Goal: Information Seeking & Learning: Learn about a topic

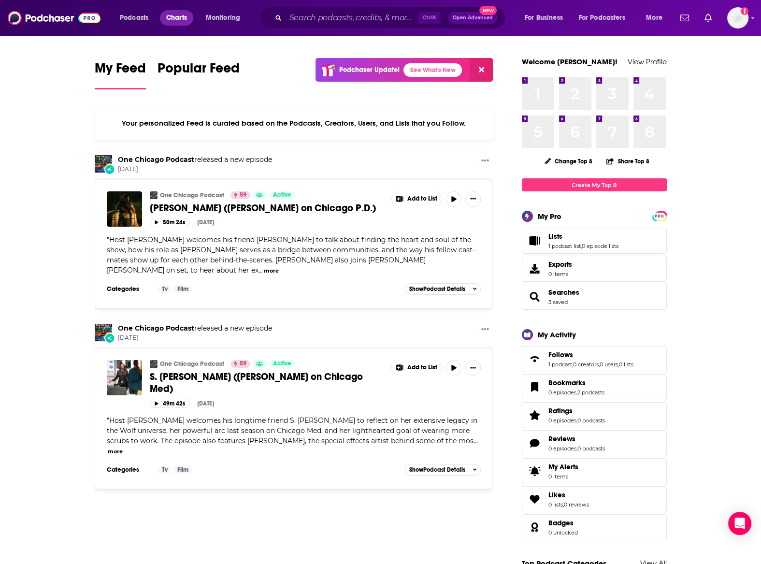
click at [170, 18] on span "Charts" at bounding box center [176, 18] width 21 height 14
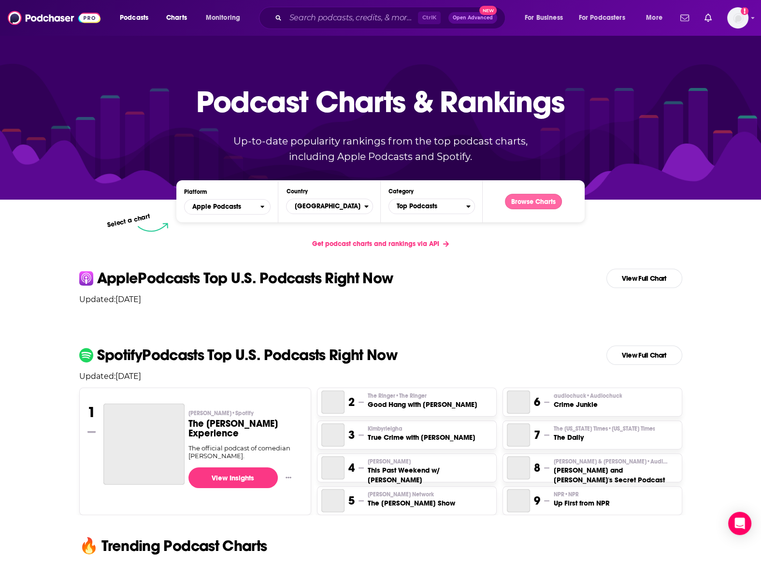
click at [523, 203] on button "Browse Charts" at bounding box center [533, 201] width 57 height 15
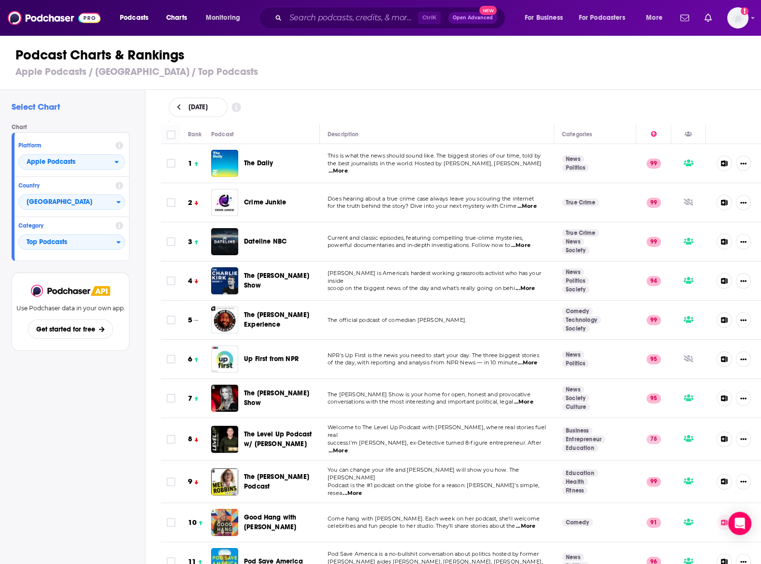
click at [178, 109] on icon at bounding box center [179, 107] width 4 height 7
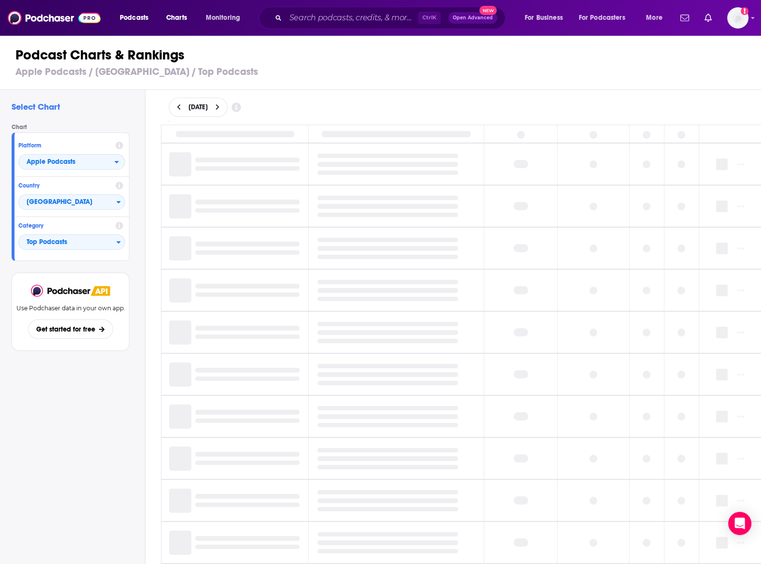
click at [179, 109] on icon at bounding box center [178, 107] width 3 height 6
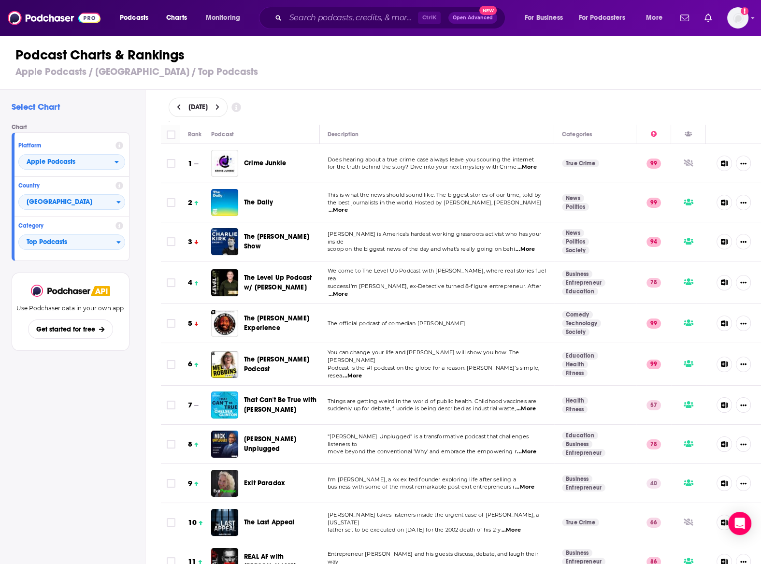
click at [220, 108] on icon at bounding box center [217, 107] width 4 height 7
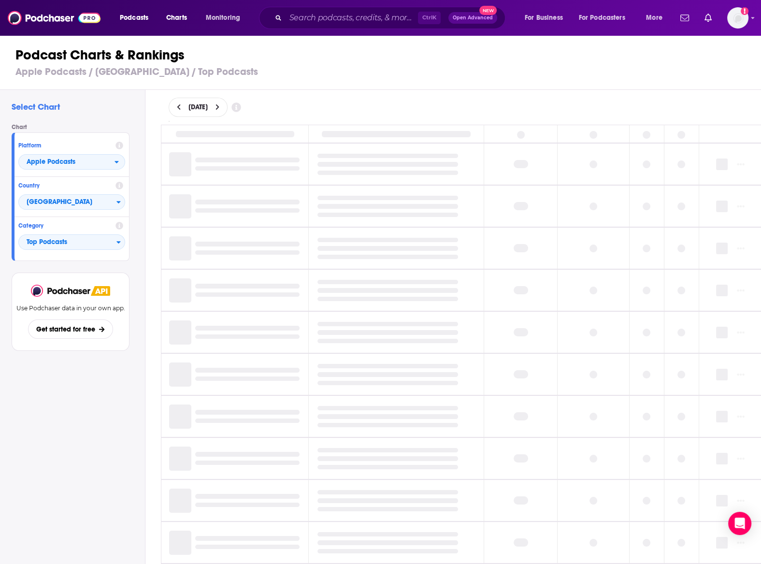
click at [219, 105] on icon at bounding box center [216, 107] width 3 height 6
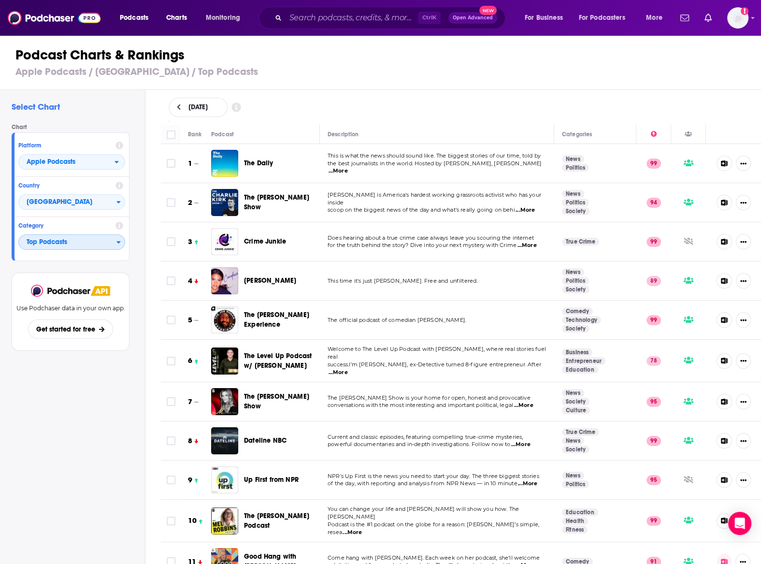
click at [68, 243] on span "Top Podcasts" at bounding box center [68, 242] width 98 height 16
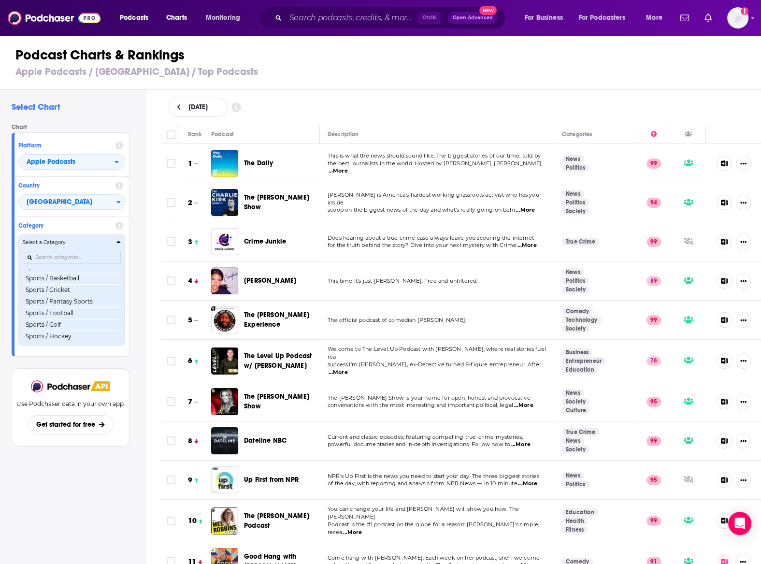
scroll to position [96, 0]
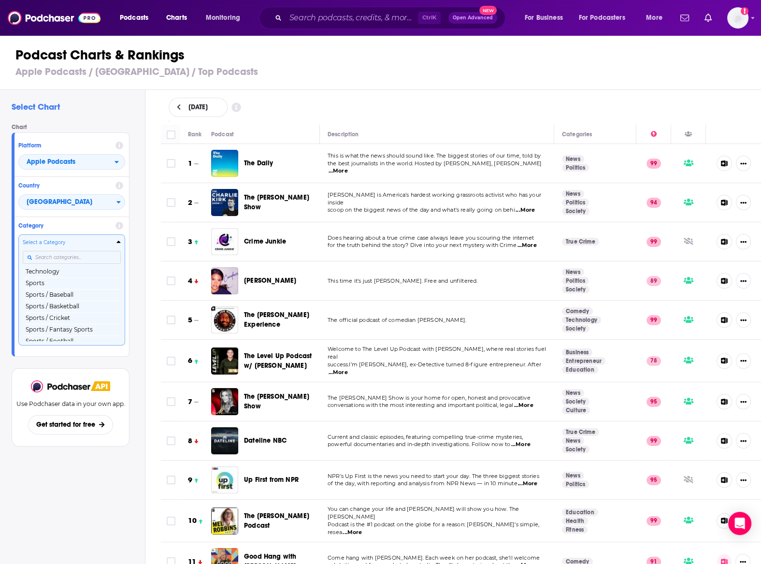
click at [56, 257] on input "Categories" at bounding box center [72, 257] width 98 height 13
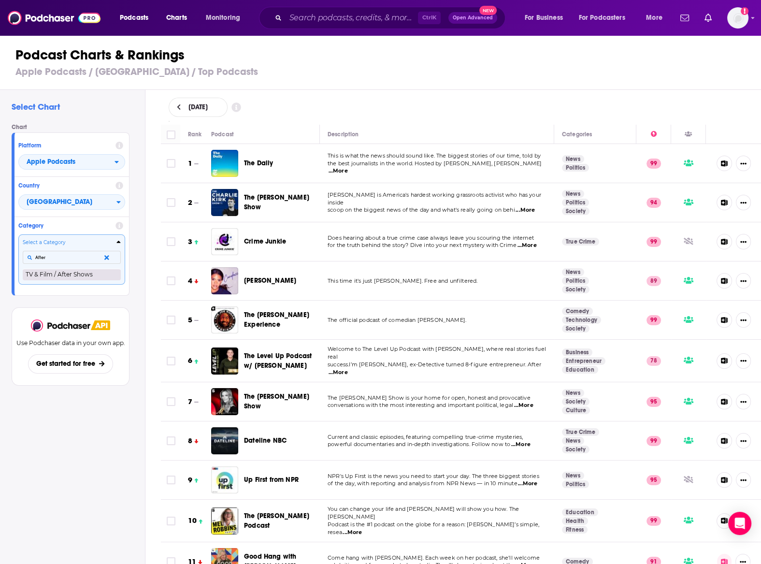
type input "After"
click at [62, 274] on button "TV & Film / After Shows" at bounding box center [72, 275] width 98 height 12
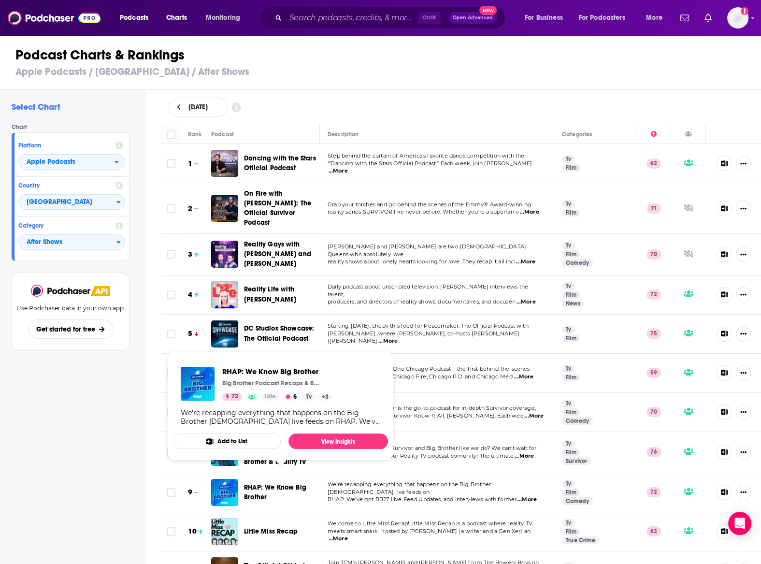
click at [73, 443] on div "Select Chart Chart Platform Apple Podcasts Country United States Category After…" at bounding box center [72, 354] width 145 height 529
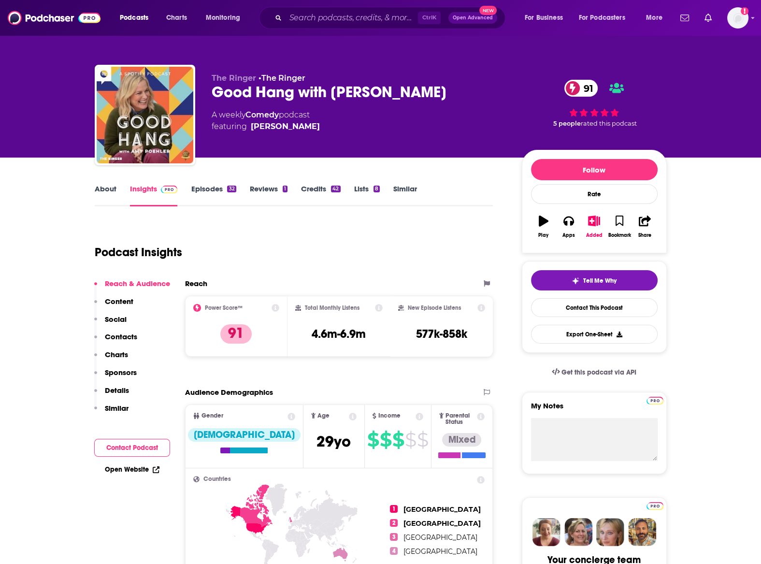
click at [219, 189] on link "Episodes 32" at bounding box center [213, 195] width 45 height 22
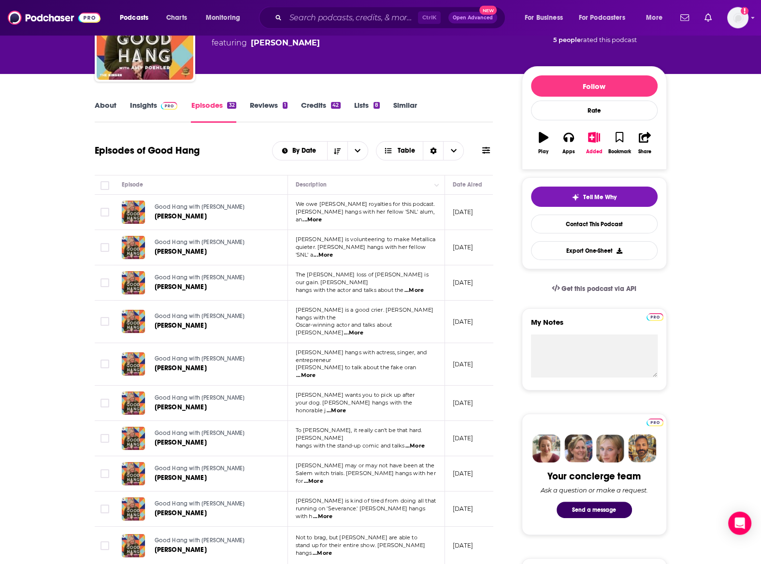
scroll to position [106, 0]
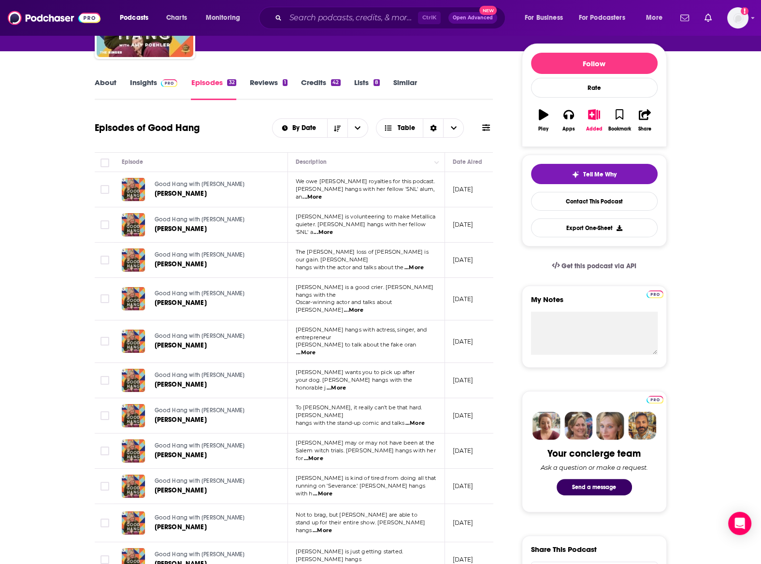
click at [473, 226] on p "September 30, 2025" at bounding box center [463, 224] width 21 height 8
click at [488, 128] on icon at bounding box center [486, 127] width 8 height 7
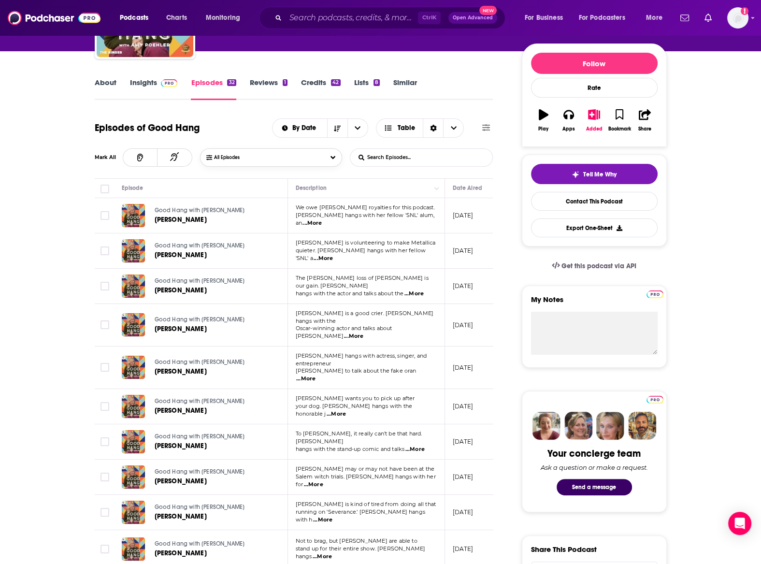
click at [330, 158] on button "All Episodes" at bounding box center [271, 157] width 142 height 18
click at [298, 195] on div "Listened" at bounding box center [271, 194] width 142 height 18
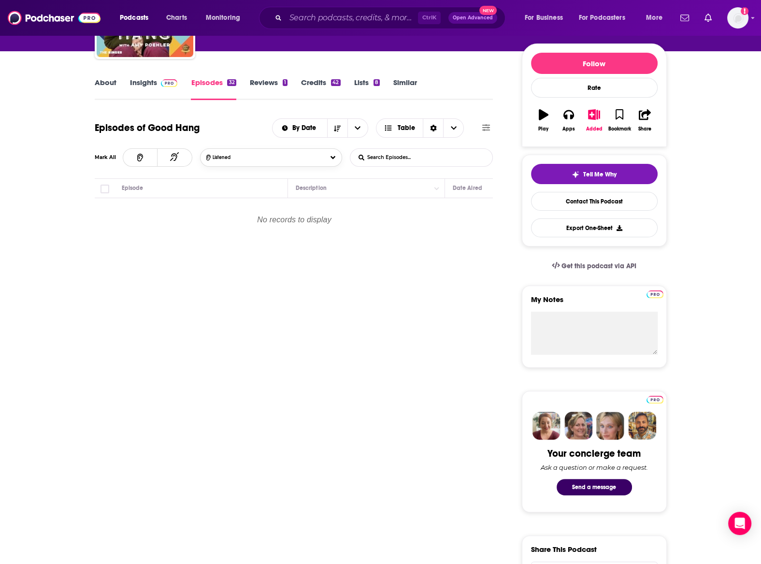
click at [324, 158] on button "Listened" at bounding box center [271, 157] width 142 height 18
click at [270, 214] on div "Not Listened" at bounding box center [271, 213] width 142 height 18
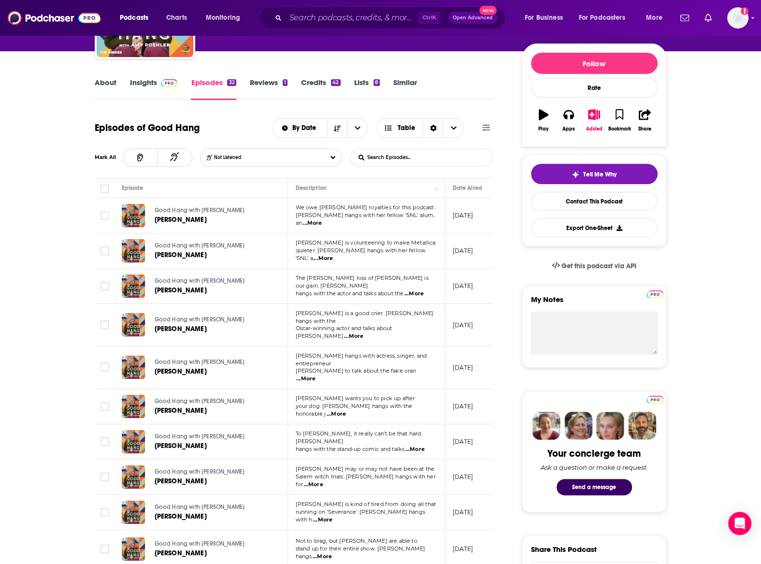
click at [491, 130] on button at bounding box center [486, 128] width 14 height 10
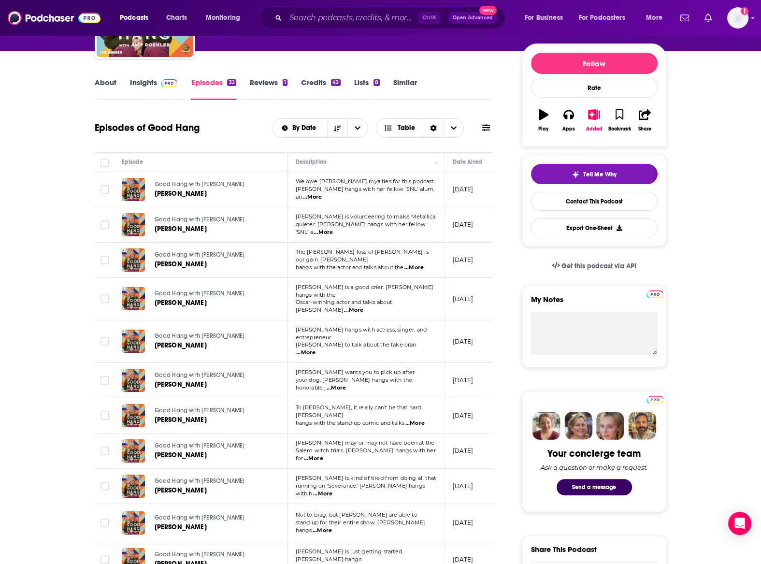
click at [159, 83] on span at bounding box center [167, 82] width 21 height 9
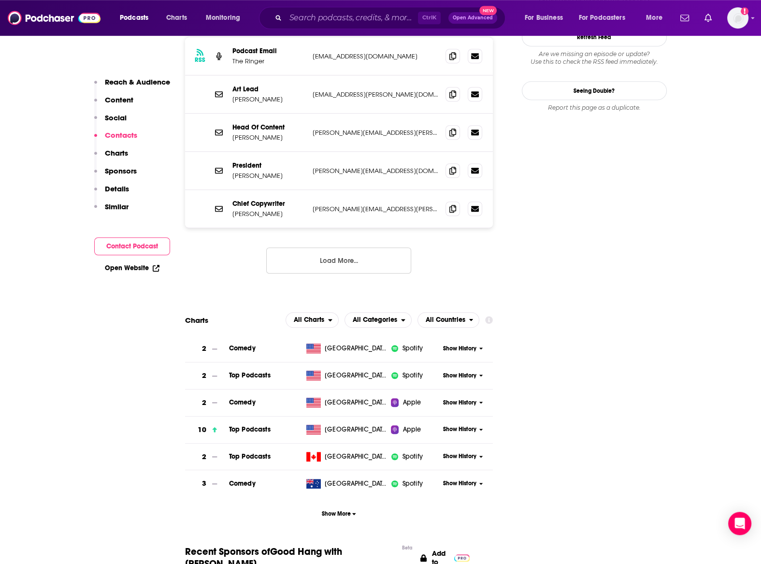
scroll to position [956, 0]
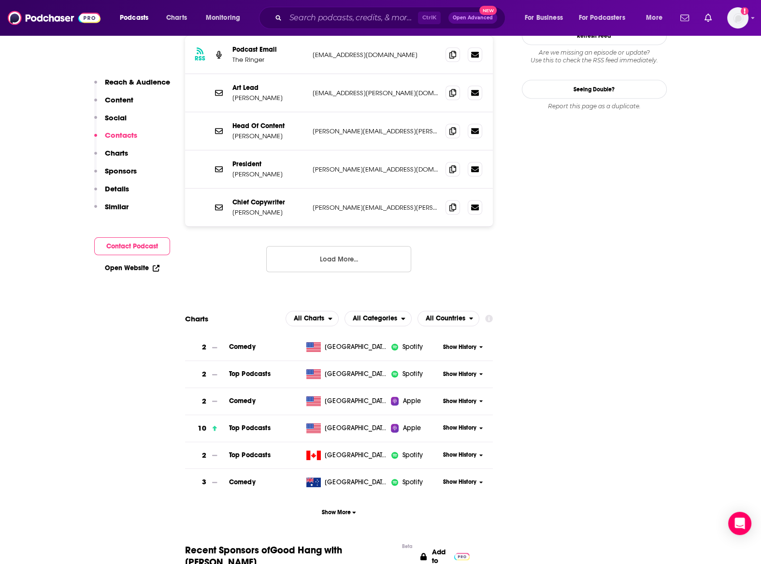
click at [463, 424] on span "Show History" at bounding box center [459, 428] width 33 height 8
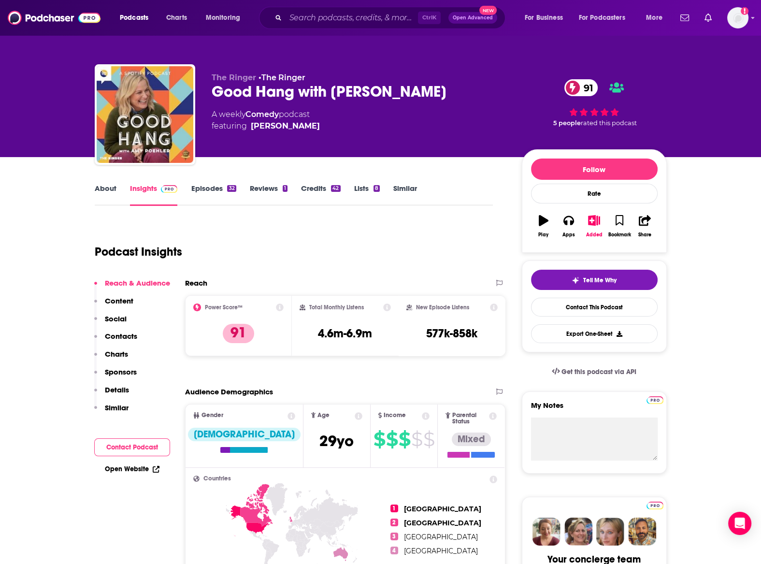
scroll to position [0, 0]
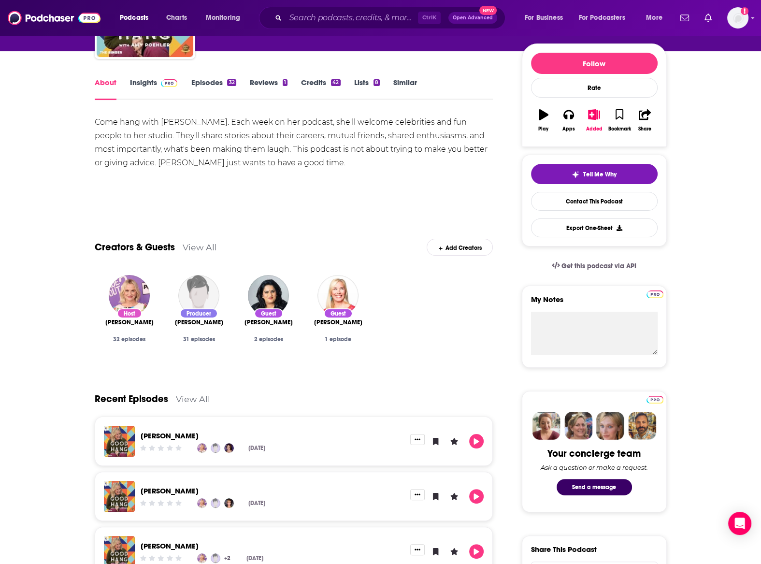
scroll to position [159, 0]
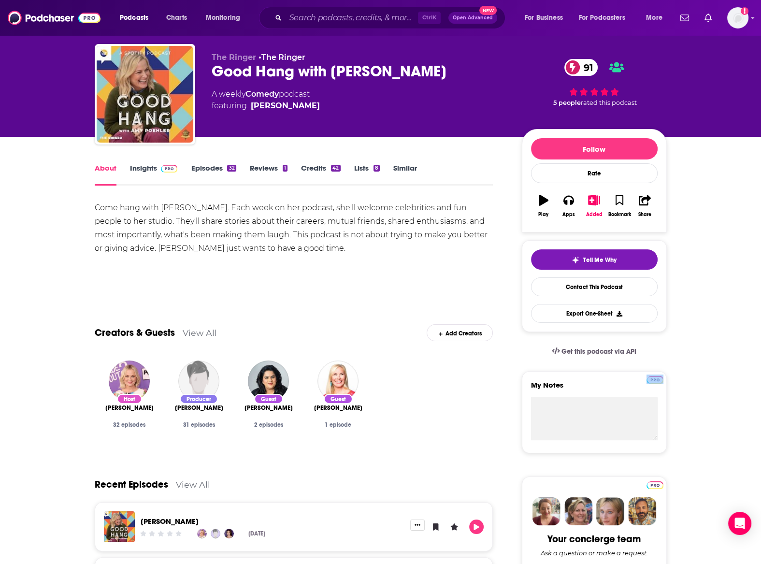
scroll to position [0, 0]
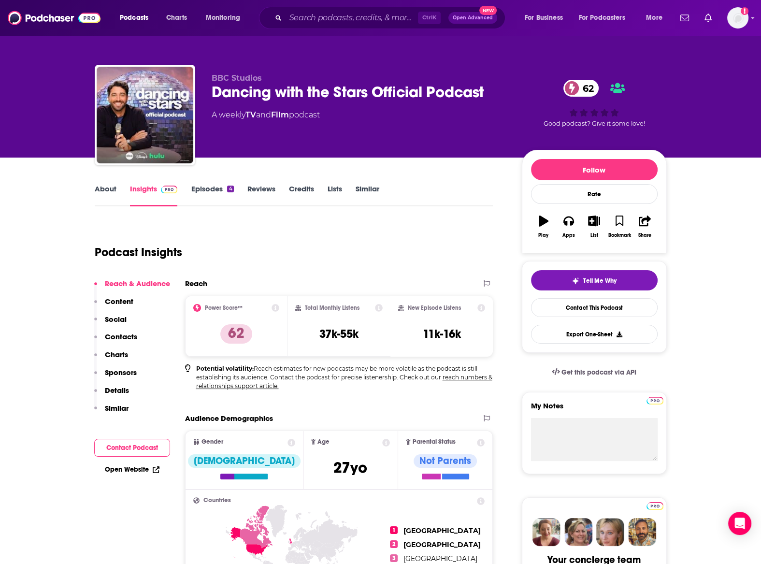
click at [213, 189] on link "Episodes 4" at bounding box center [212, 195] width 43 height 22
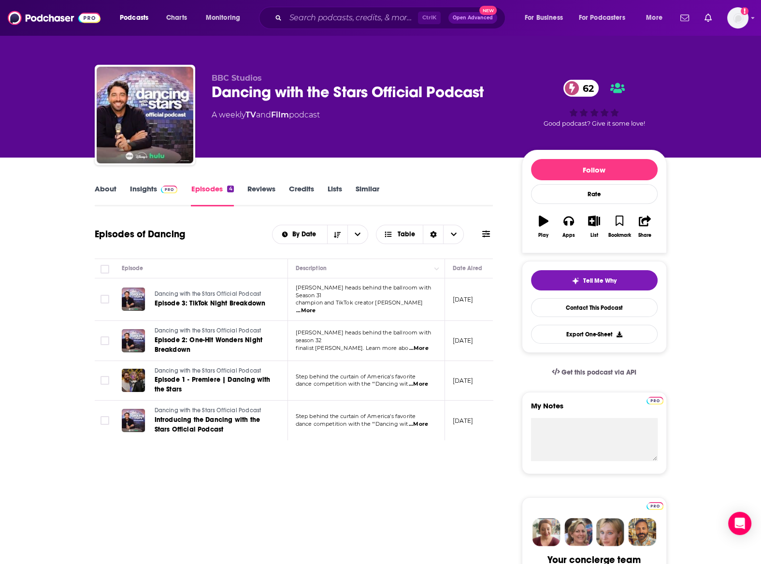
click at [315, 307] on span "...More" at bounding box center [305, 311] width 19 height 8
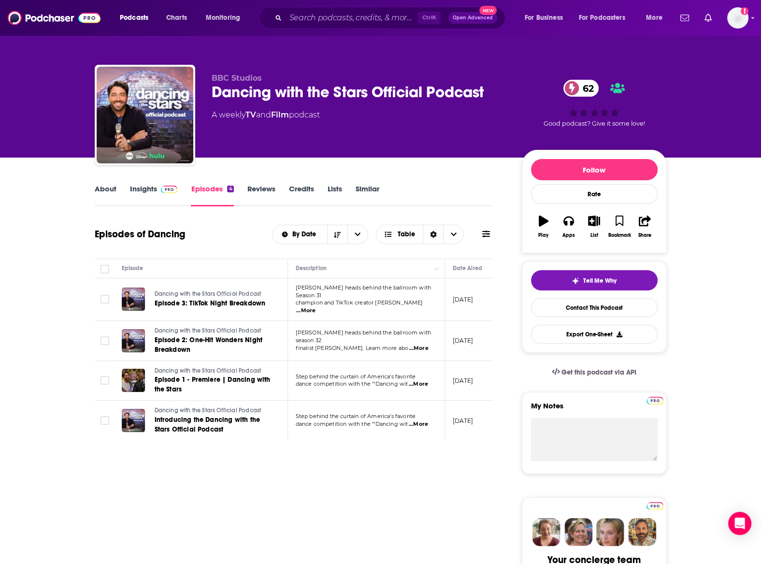
click at [155, 189] on link "Insights" at bounding box center [154, 195] width 48 height 22
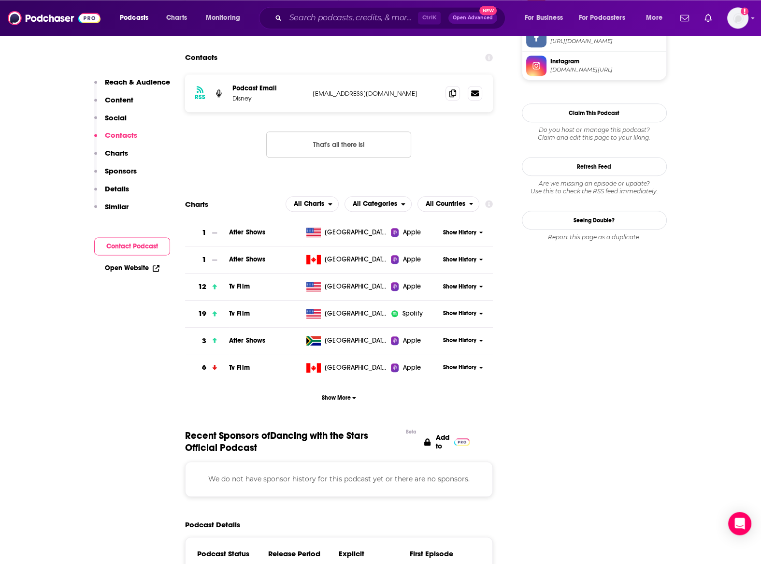
scroll to position [797, 0]
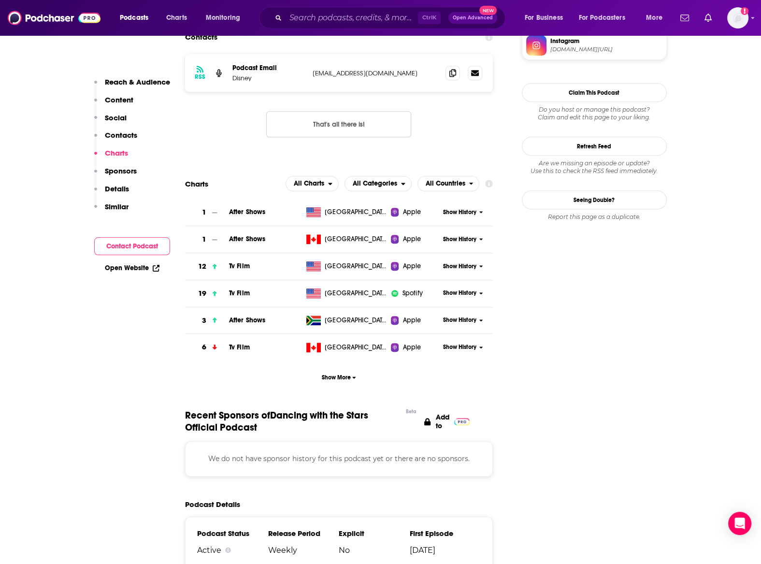
click at [461, 212] on span "Show History" at bounding box center [459, 212] width 33 height 8
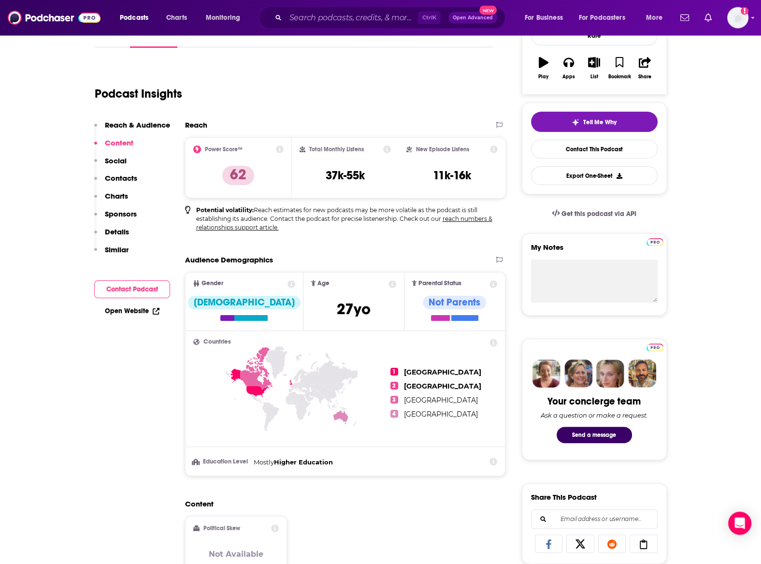
scroll to position [0, 0]
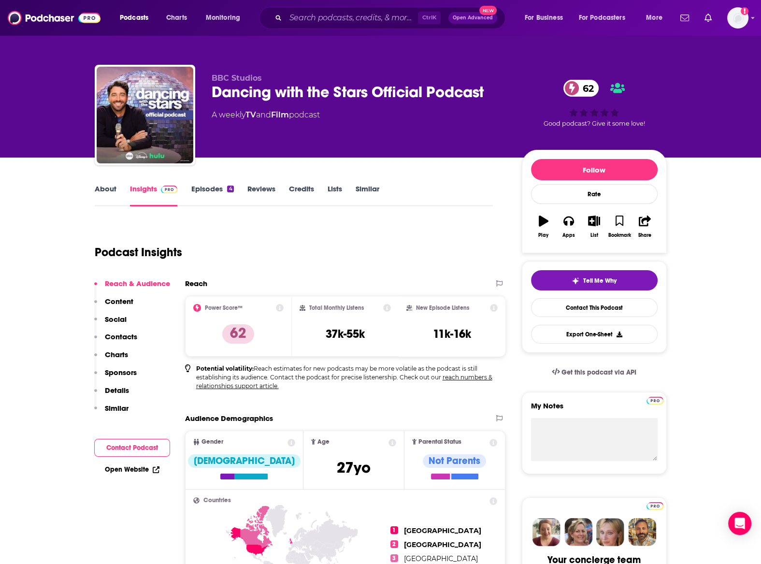
click at [104, 184] on link "About" at bounding box center [106, 195] width 22 height 22
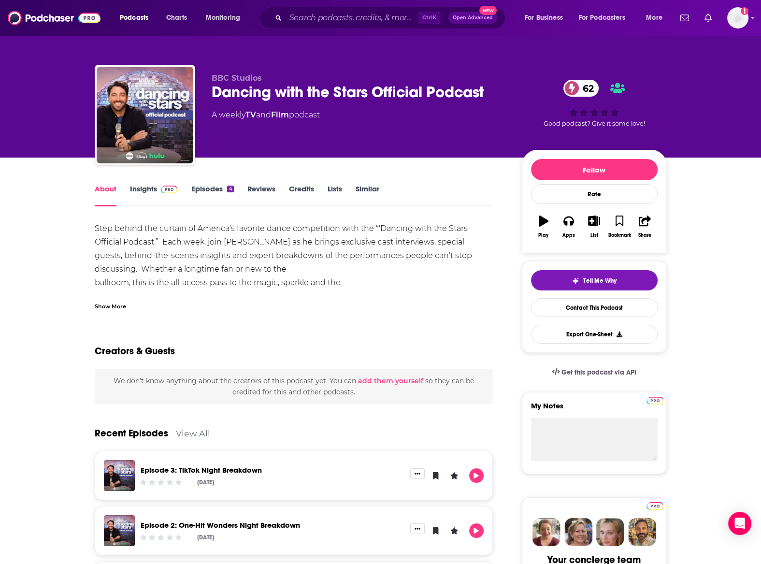
click at [145, 192] on link "Insights" at bounding box center [154, 195] width 48 height 22
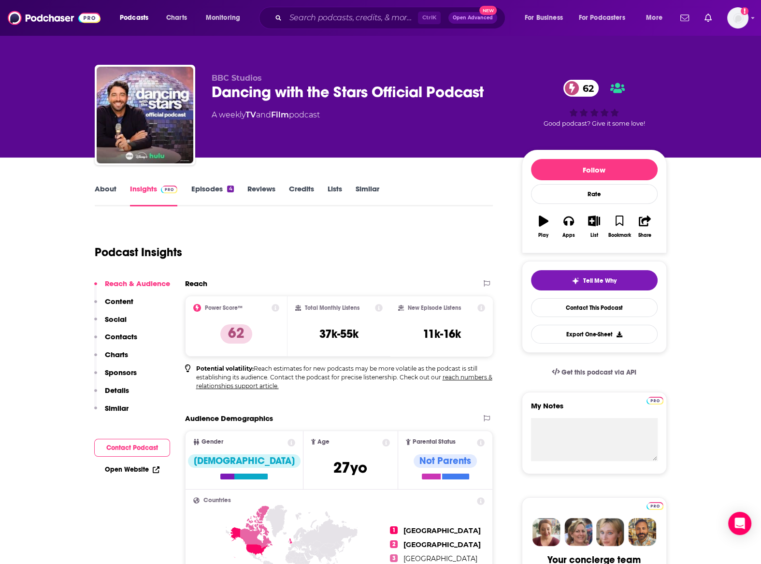
click at [220, 190] on link "Episodes 4" at bounding box center [212, 195] width 43 height 22
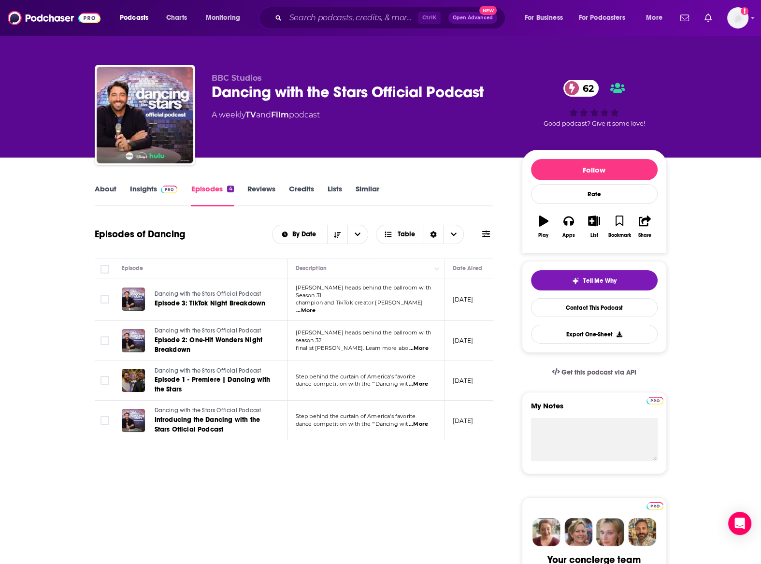
click at [315, 307] on span "...More" at bounding box center [305, 311] width 19 height 8
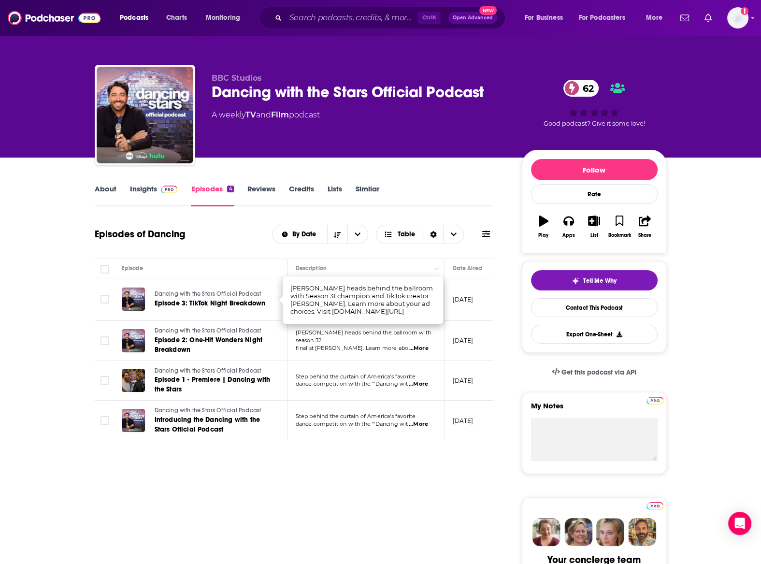
click at [142, 186] on div "About Insights Episodes 4 Reviews Credits Lists Similar" at bounding box center [294, 195] width 398 height 24
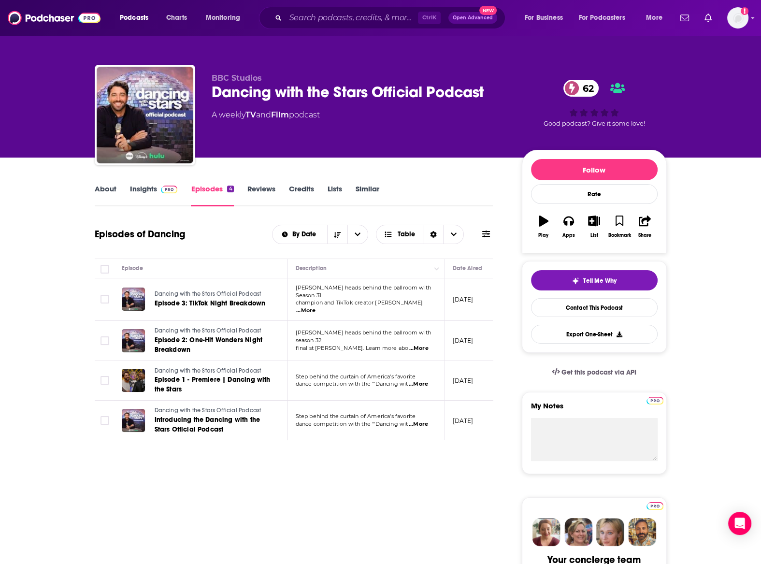
click at [142, 191] on link "Insights" at bounding box center [154, 195] width 48 height 22
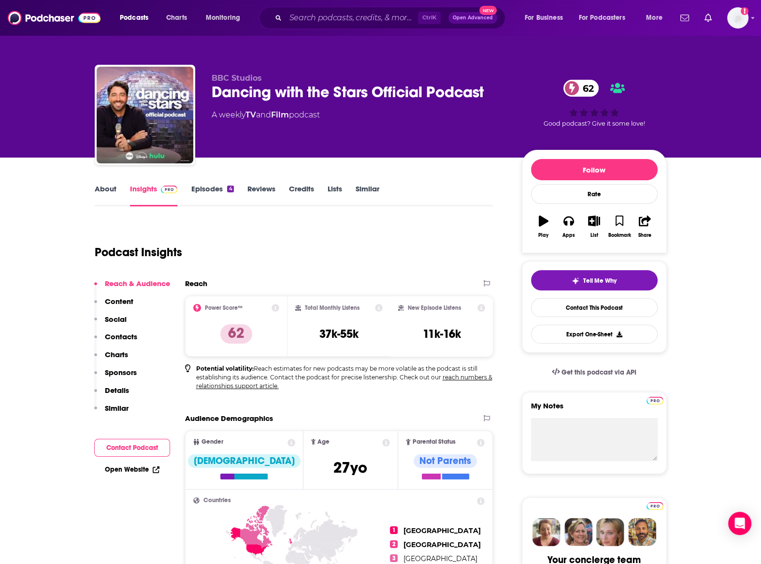
click at [108, 199] on link "About" at bounding box center [106, 195] width 22 height 22
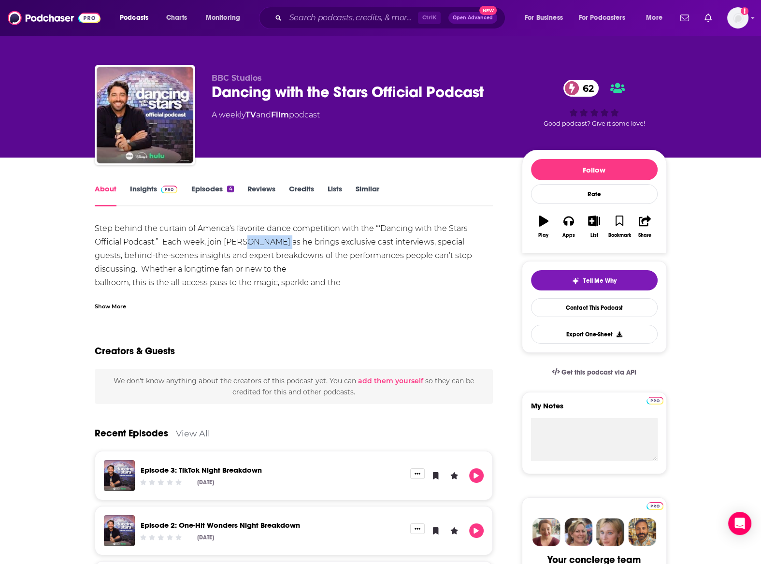
drag, startPoint x: 244, startPoint y: 244, endPoint x: 278, endPoint y: 246, distance: 34.4
click at [278, 246] on div "Step behind the curtain of America’s favorite dance competition with the “‘Danc…" at bounding box center [294, 262] width 398 height 81
copy div "Graziadei"
